Goal: Find specific page/section: Find specific page/section

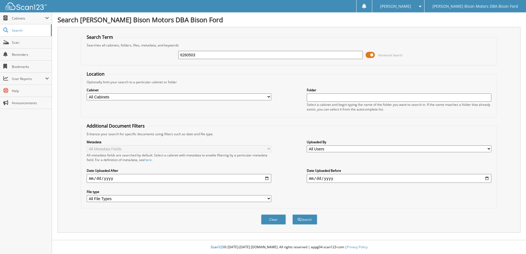
type input "6260503"
click at [292, 215] on button "Search" at bounding box center [304, 220] width 25 height 10
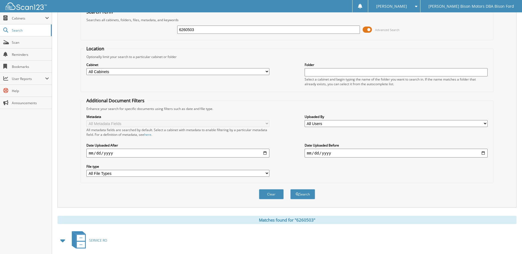
scroll to position [53, 0]
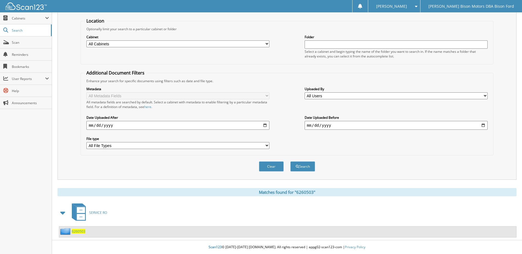
click at [79, 231] on span "6260503" at bounding box center [78, 231] width 13 height 5
